Goal: Information Seeking & Learning: Learn about a topic

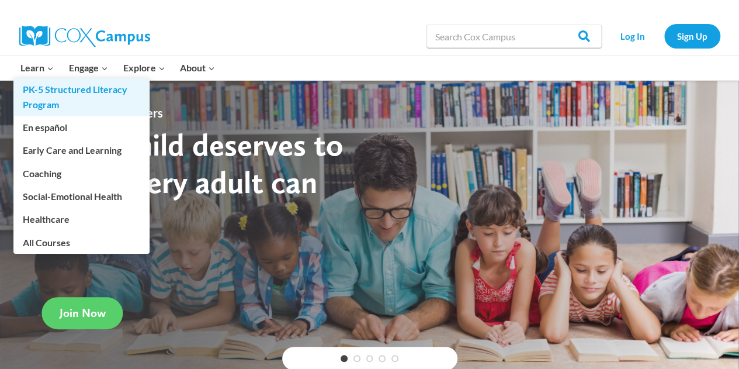
click at [39, 92] on link "PK-5 Structured Literacy Program" at bounding box center [81, 96] width 136 height 37
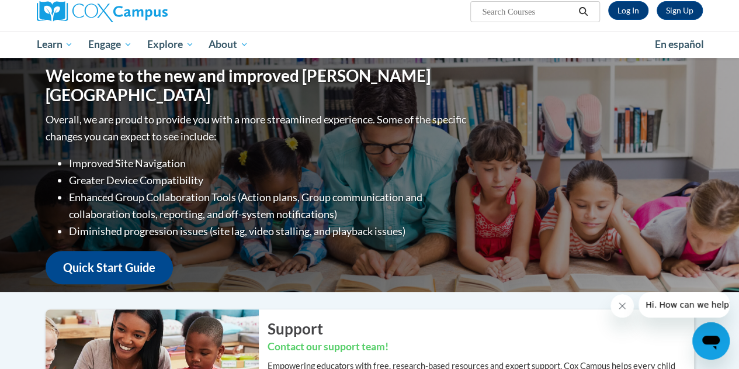
scroll to position [98, 0]
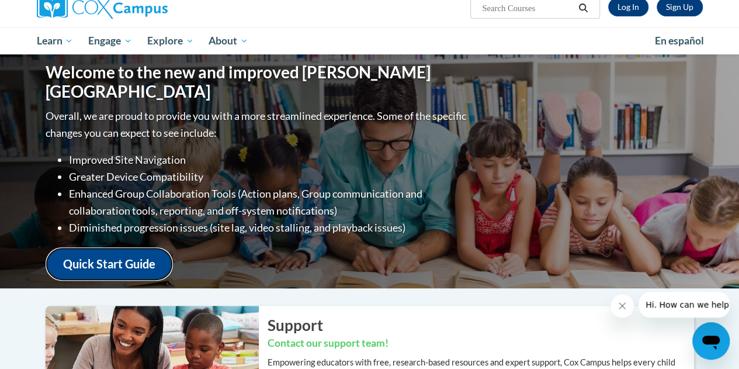
click at [136, 256] on link "Quick Start Guide" at bounding box center [109, 263] width 127 height 33
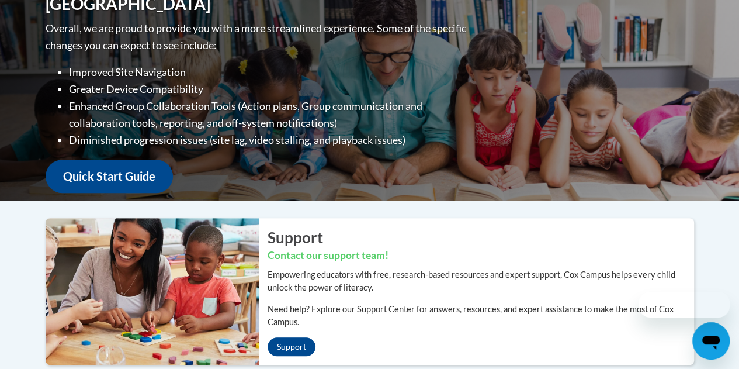
scroll to position [98, 0]
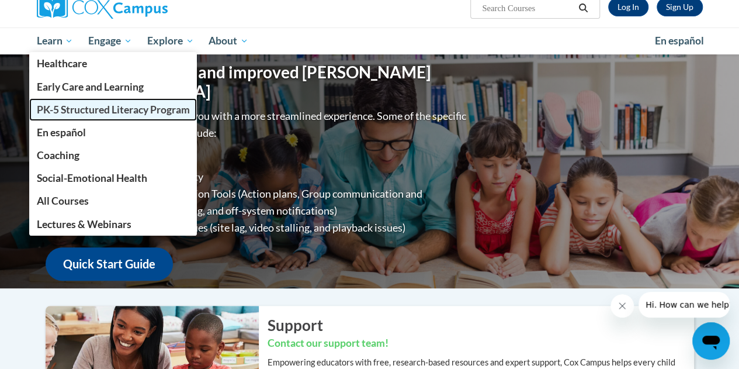
click at [51, 101] on link "PK-5 Structured Literacy Program" at bounding box center [113, 109] width 168 height 23
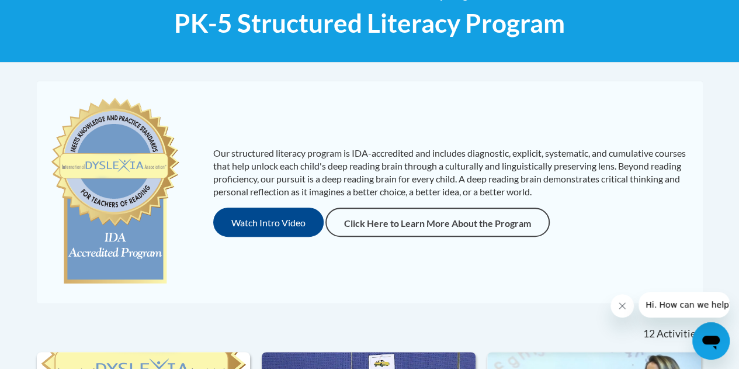
scroll to position [192, 0]
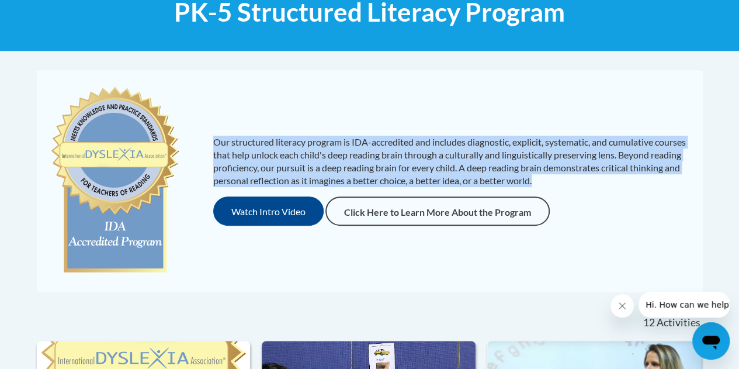
drag, startPoint x: 214, startPoint y: 140, endPoint x: 607, endPoint y: 177, distance: 394.9
click at [607, 177] on p "Our structured literacy program is IDA-accredited and includes diagnostic, expl…" at bounding box center [452, 161] width 478 height 51
copy p "Our structured literacy program is IDA-accredited and includes diagnostic, expl…"
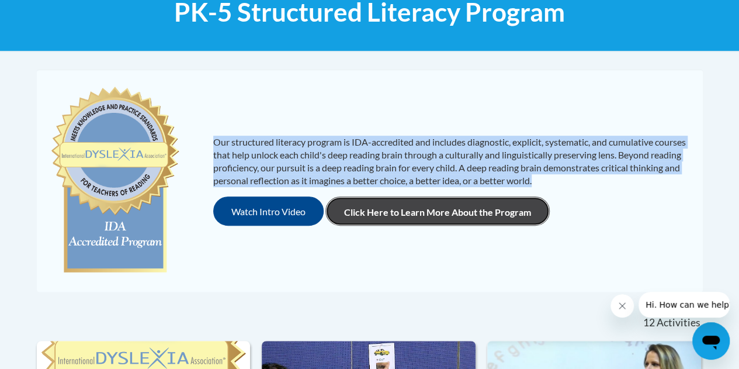
click at [363, 216] on link "Click Here to Learn More About the Program" at bounding box center [437, 210] width 224 height 29
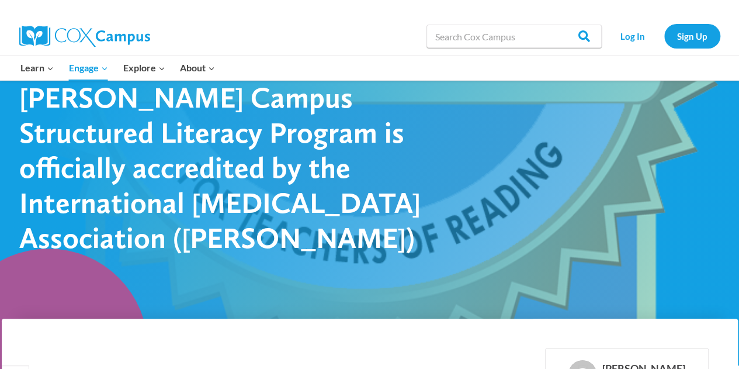
scroll to position [57, 0]
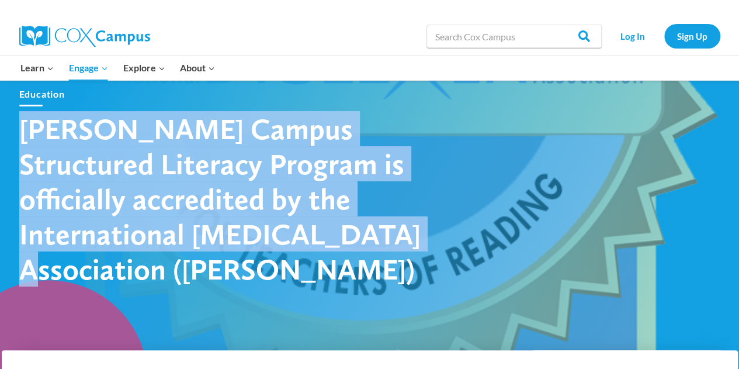
drag, startPoint x: 254, startPoint y: 249, endPoint x: 21, endPoint y: 154, distance: 251.3
click at [21, 154] on h1 "[PERSON_NAME] Campus Structured Literacy Program is officially accredited by th…" at bounding box center [223, 198] width 409 height 175
copy h1 "[PERSON_NAME] Campus Structured Literacy Program is officially accredited by th…"
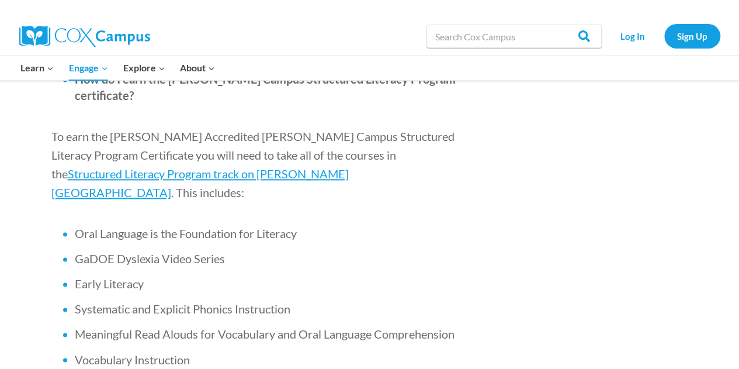
scroll to position [755, 0]
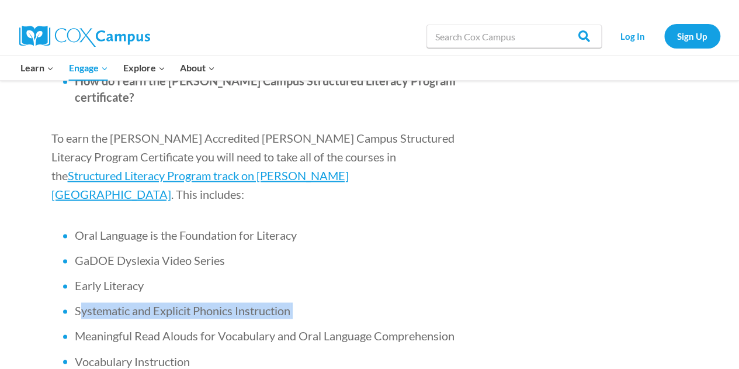
drag, startPoint x: 77, startPoint y: 240, endPoint x: 295, endPoint y: 233, distance: 218.0
click at [295, 302] on li "Systematic and Explicit Phonics Instruction" at bounding box center [268, 310] width 386 height 16
click at [293, 303] on span at bounding box center [291, 310] width 2 height 14
drag, startPoint x: 294, startPoint y: 234, endPoint x: 74, endPoint y: 233, distance: 220.9
click at [74, 233] on ul "Oral Language is the Foundation for Literacy GaDOE Dyslexia Video Series Early …" at bounding box center [255, 361] width 409 height 268
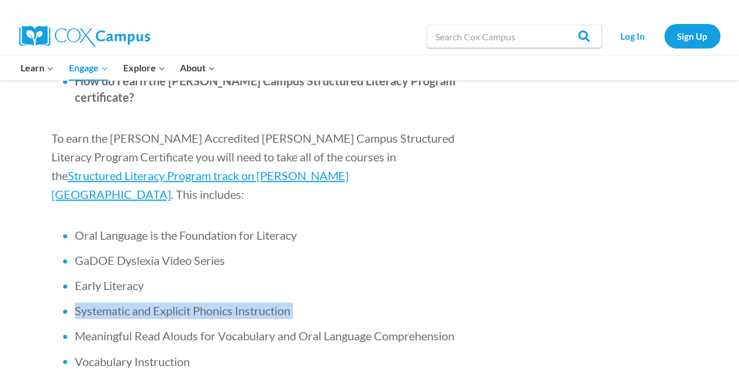
copy li "Systematic and Explicit Phonics Instruction"
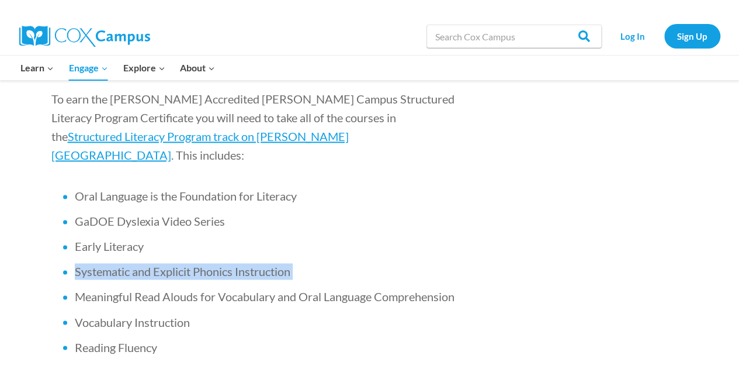
scroll to position [794, 0]
